Goal: Task Accomplishment & Management: Manage account settings

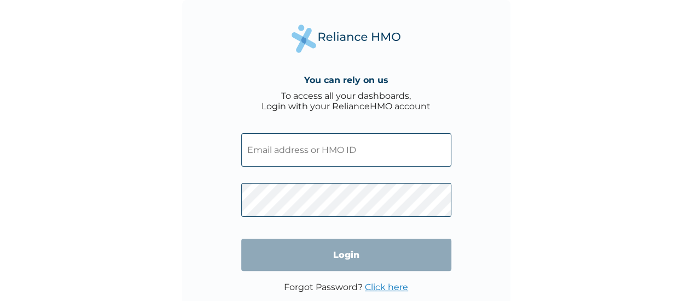
type input "[EMAIL_ADDRESS][DOMAIN_NAME]"
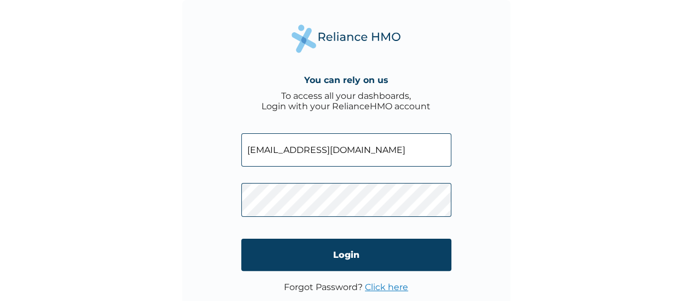
click at [394, 282] on form "[EMAIL_ADDRESS][DOMAIN_NAME] Login" at bounding box center [346, 202] width 210 height 160
click at [394, 285] on link "Click here" at bounding box center [386, 287] width 43 height 10
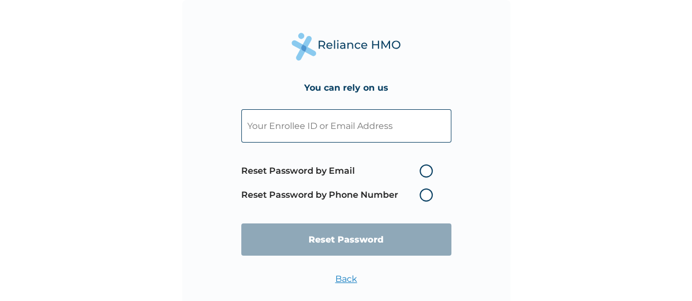
click at [342, 131] on input "text" at bounding box center [346, 125] width 210 height 33
paste input "[EMAIL_ADDRESS][DOMAIN_NAME]"
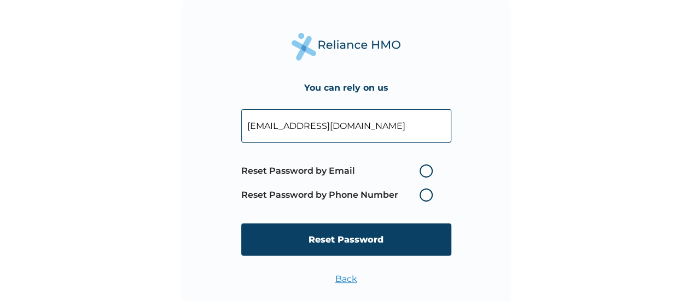
type input "[EMAIL_ADDRESS][DOMAIN_NAME]"
click at [422, 171] on label "Reset Password by Email" at bounding box center [339, 171] width 197 height 13
click at [422, 171] on input "Reset Password by Email" at bounding box center [412, 170] width 17 height 17
radio input "true"
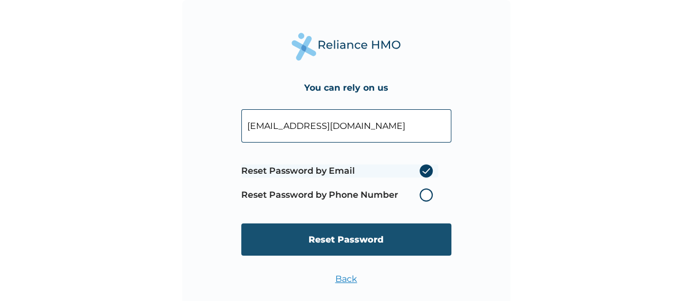
click at [372, 238] on input "Reset Password" at bounding box center [346, 240] width 210 height 32
